Goal: Task Accomplishment & Management: Use online tool/utility

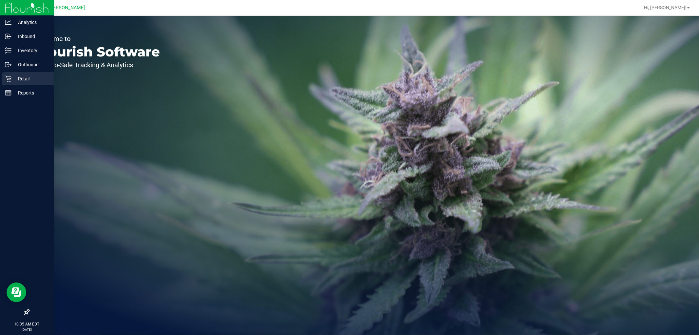
click at [21, 77] on p "Retail" at bounding box center [30, 79] width 39 height 8
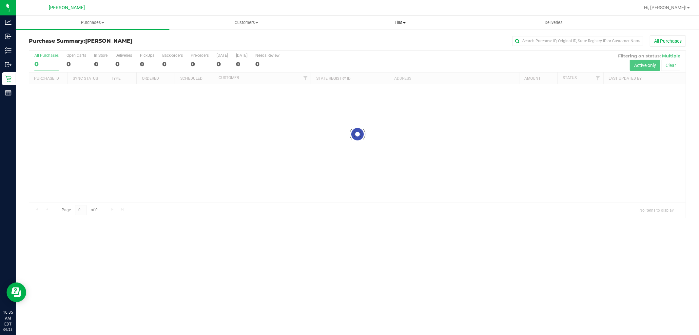
click at [400, 24] on span "Tills" at bounding box center [400, 23] width 153 height 6
click at [365, 39] on span "Manage tills" at bounding box center [345, 40] width 44 height 6
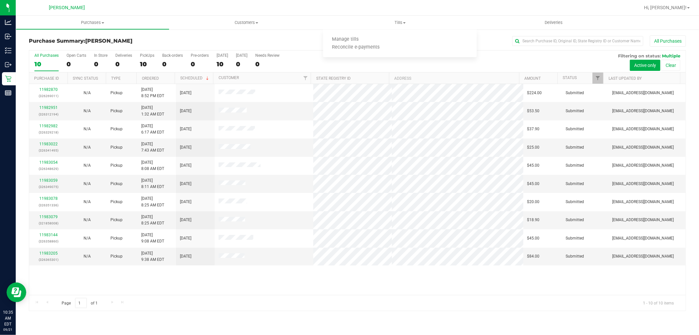
click at [479, 60] on div "All Purchases 10 Open Carts 0 In Store 0 Deliveries 0 PickUps 10 Back-orders 0 …" at bounding box center [357, 62] width 657 height 22
click at [404, 23] on span at bounding box center [404, 22] width 3 height 1
click at [363, 39] on span "Manage tills" at bounding box center [345, 40] width 44 height 6
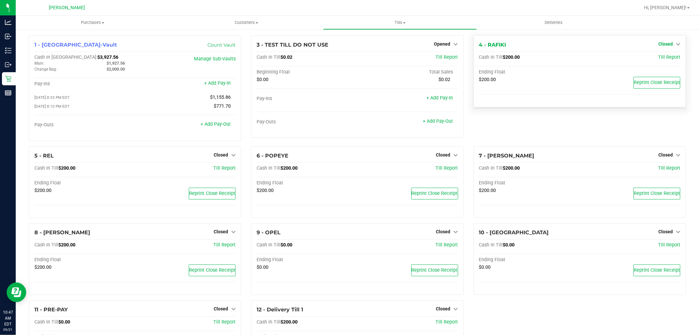
click at [676, 44] on icon at bounding box center [678, 44] width 5 height 5
click at [663, 57] on link "Open Till" at bounding box center [665, 57] width 17 height 5
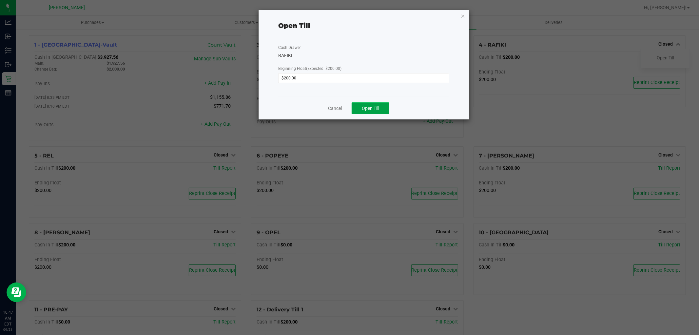
click at [370, 108] on span "Open Till" at bounding box center [370, 108] width 17 height 5
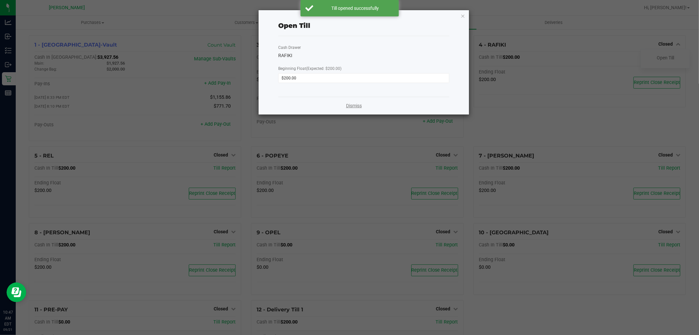
click at [353, 108] on link "Dismiss" at bounding box center [354, 105] width 16 height 7
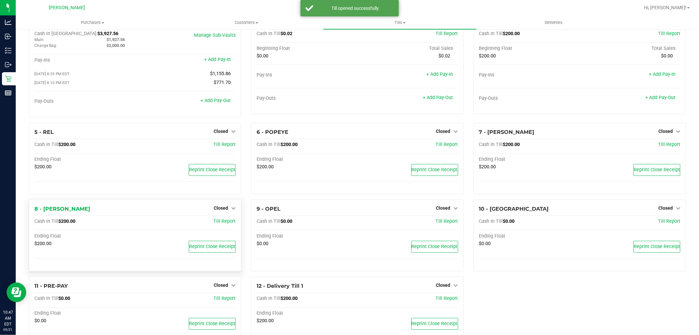
scroll to position [50, 0]
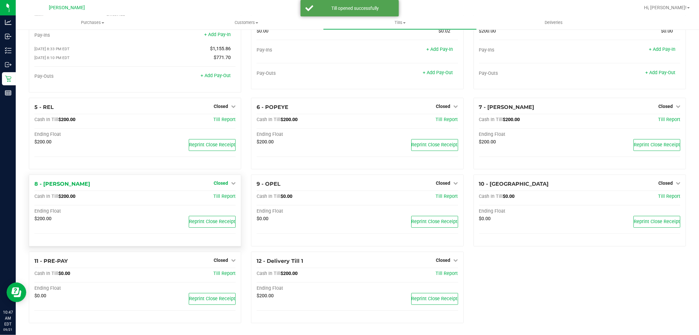
click at [221, 184] on span "Closed" at bounding box center [221, 182] width 14 height 5
click at [217, 198] on link "Open Till" at bounding box center [220, 196] width 17 height 5
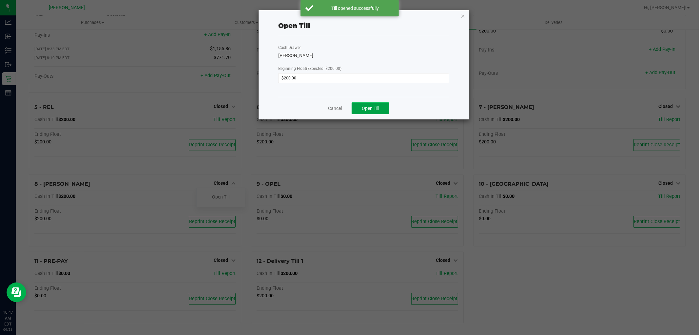
click at [366, 106] on span "Open Till" at bounding box center [370, 108] width 17 height 5
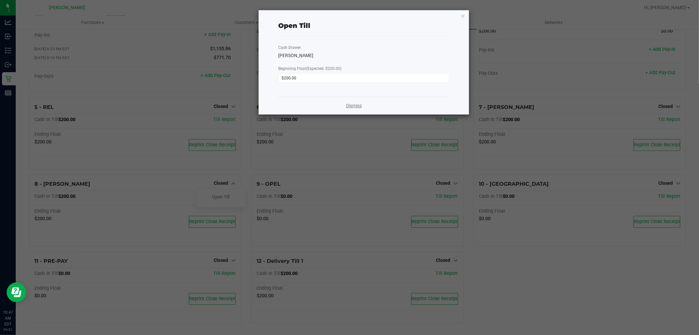
click at [354, 106] on link "Dismiss" at bounding box center [354, 105] width 16 height 7
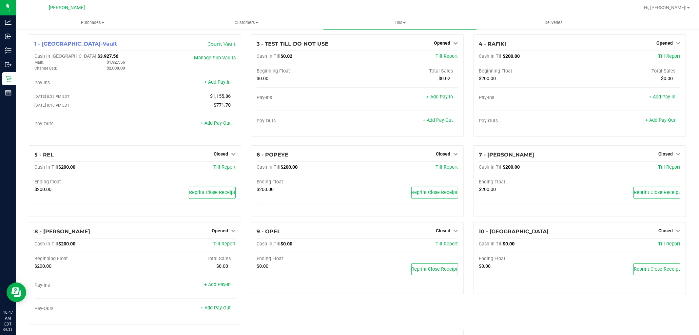
scroll to position [0, 0]
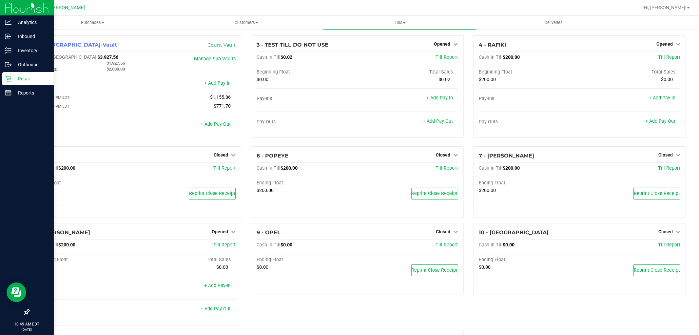
click at [13, 74] on div "Retail" at bounding box center [28, 78] width 52 height 13
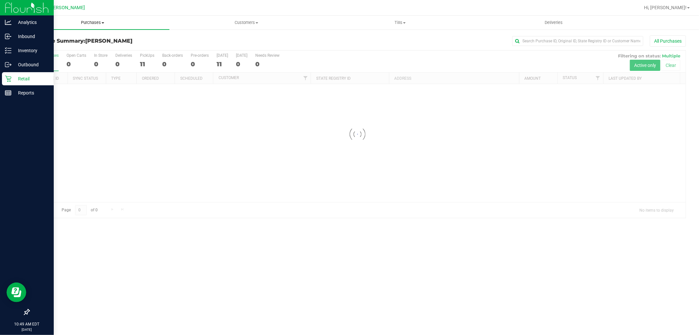
click at [78, 20] on span "Purchases" at bounding box center [93, 23] width 154 height 6
click at [69, 45] on li "Fulfillment" at bounding box center [93, 48] width 154 height 8
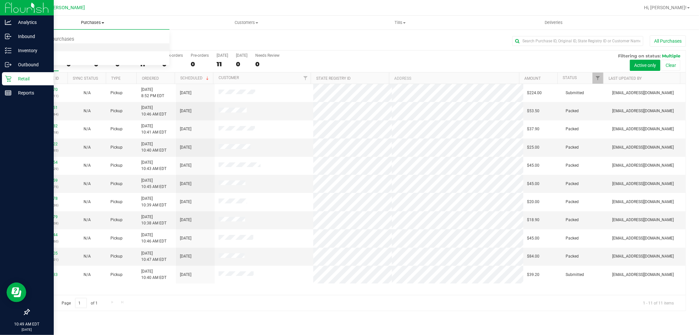
click at [71, 50] on li "Fulfillment" at bounding box center [93, 48] width 154 height 8
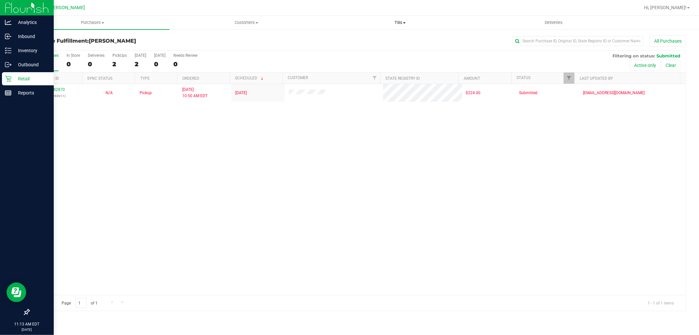
click at [402, 22] on span "Tills" at bounding box center [400, 23] width 153 height 6
click at [363, 39] on span "Manage tills" at bounding box center [345, 40] width 44 height 6
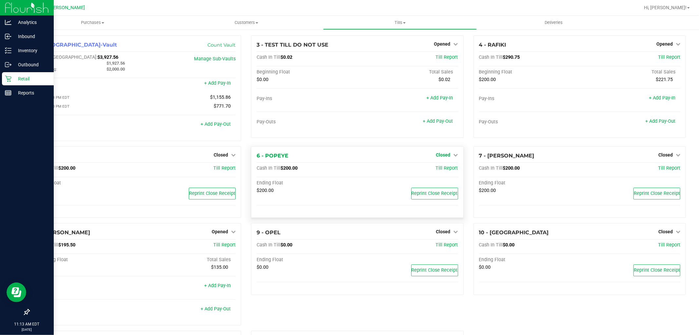
click at [445, 156] on span "Closed" at bounding box center [443, 154] width 14 height 5
click at [443, 170] on link "Open Till" at bounding box center [443, 168] width 17 height 5
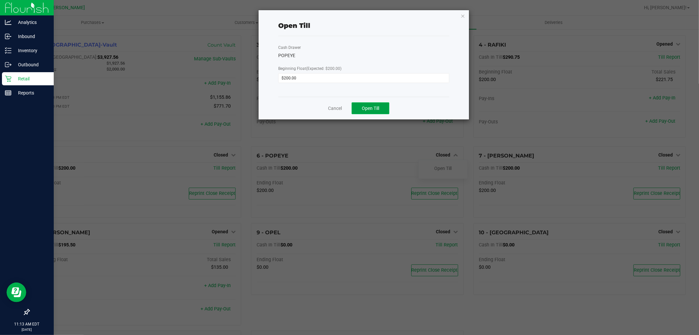
click at [362, 111] on button "Open Till" at bounding box center [371, 108] width 38 height 12
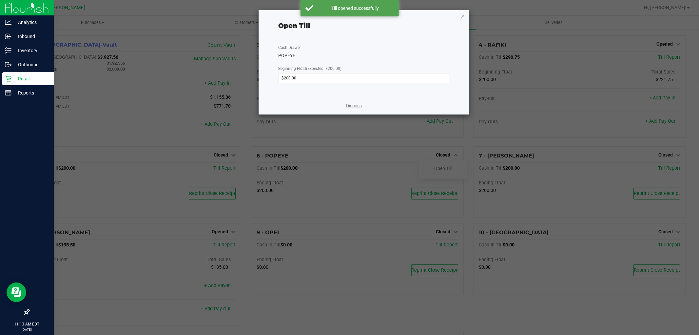
click at [352, 104] on link "Dismiss" at bounding box center [354, 105] width 16 height 7
